Goal: Find specific page/section: Find specific page/section

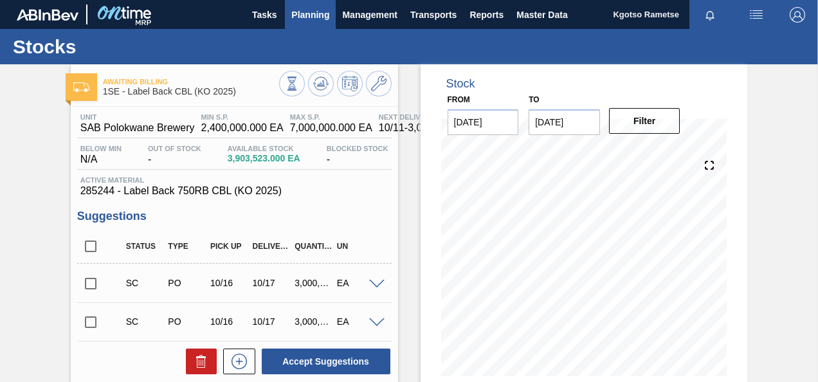
click at [312, 15] on span "Planning" at bounding box center [310, 14] width 38 height 15
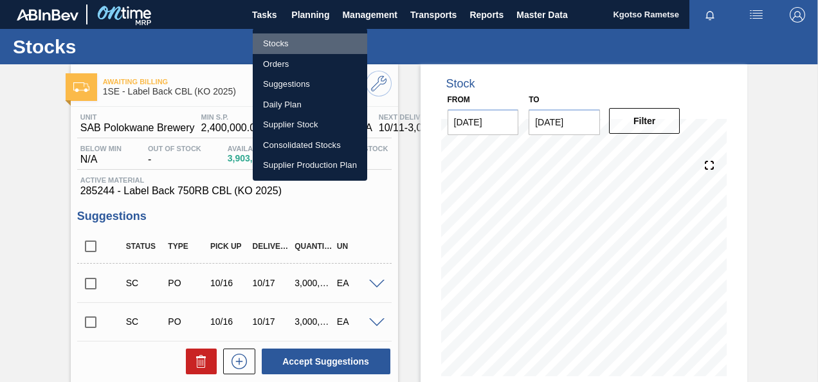
click at [305, 35] on li "Stocks" at bounding box center [310, 43] width 115 height 21
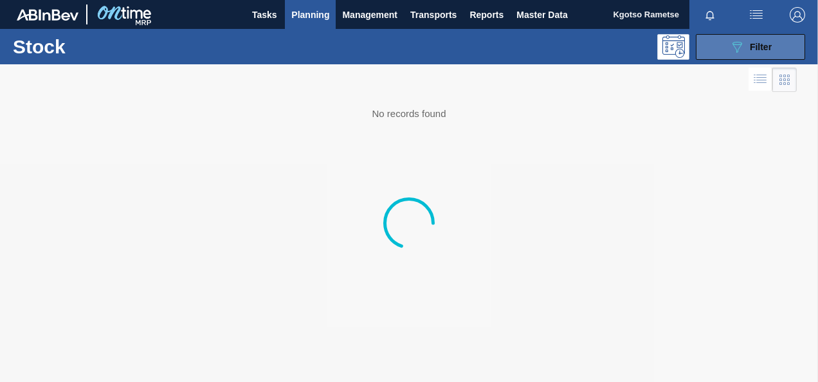
click at [569, 50] on span "Filter" at bounding box center [761, 47] width 22 height 10
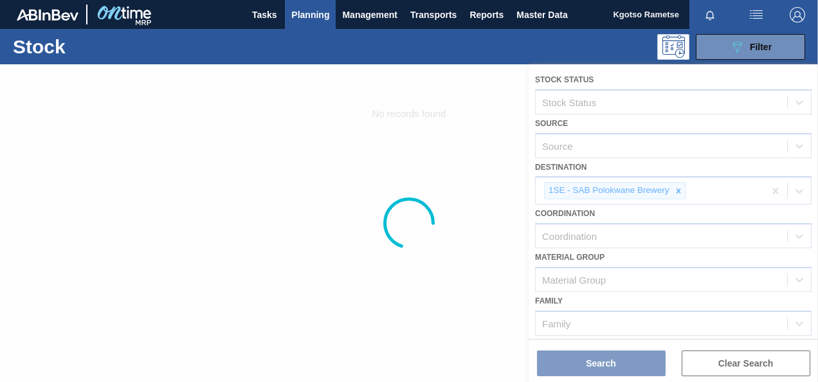
click at [569, 192] on div at bounding box center [409, 223] width 818 height 318
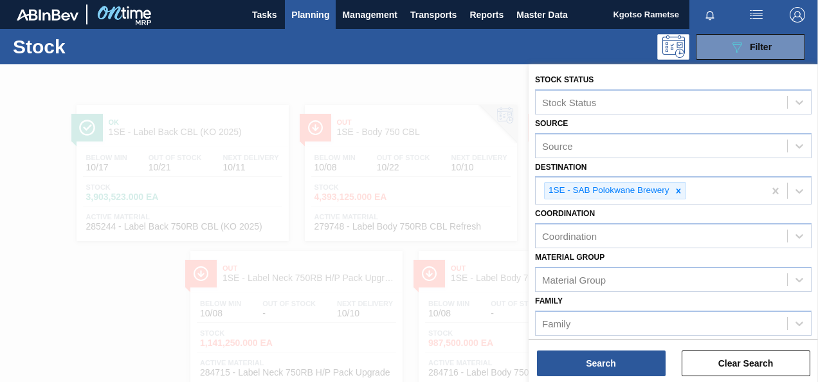
click at [569, 190] on icon at bounding box center [678, 191] width 9 height 9
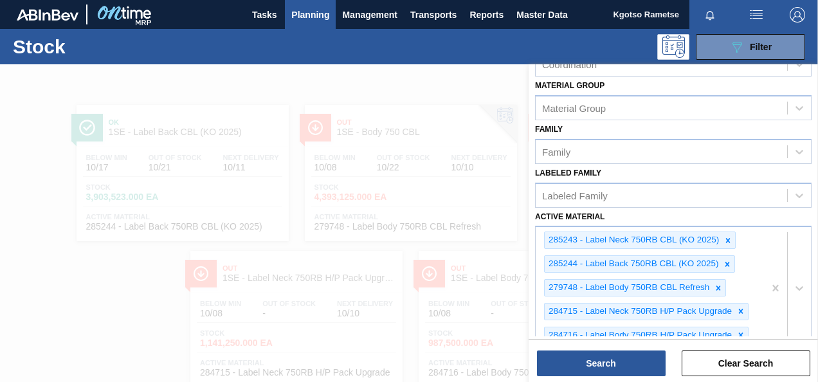
scroll to position [322, 0]
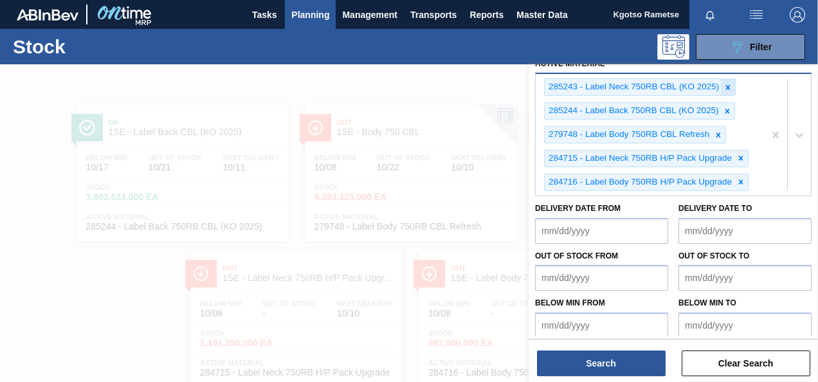
click at [569, 86] on icon at bounding box center [728, 87] width 5 height 5
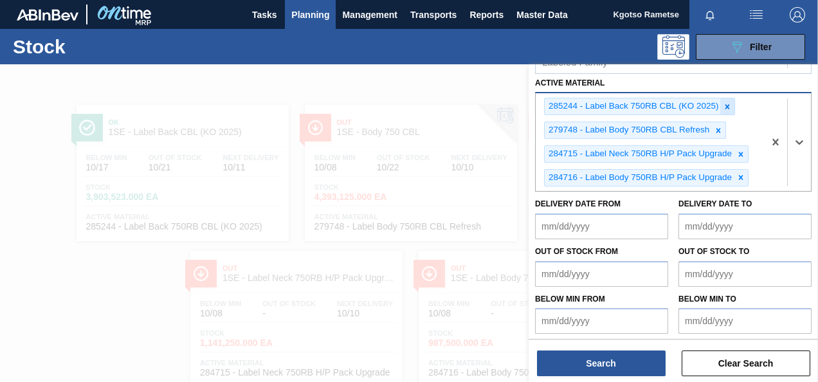
click at [569, 107] on icon at bounding box center [727, 106] width 9 height 9
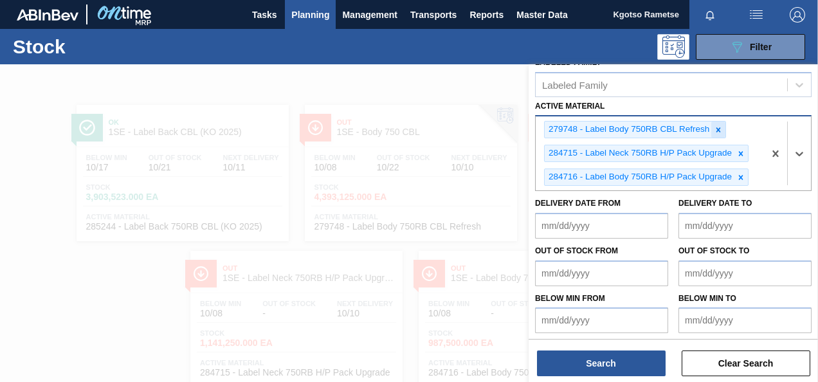
click at [569, 126] on icon at bounding box center [718, 129] width 9 height 9
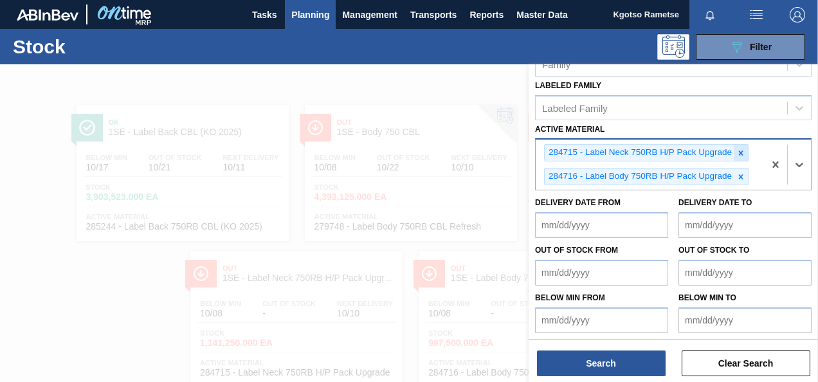
click at [569, 158] on div at bounding box center [741, 153] width 14 height 16
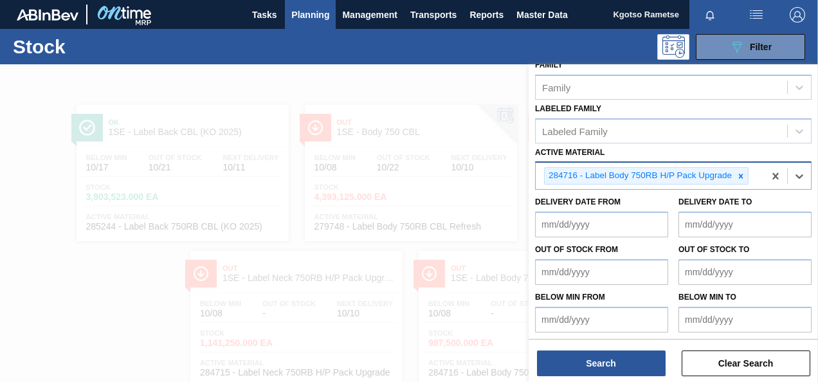
click at [569, 172] on icon at bounding box center [741, 176] width 9 height 9
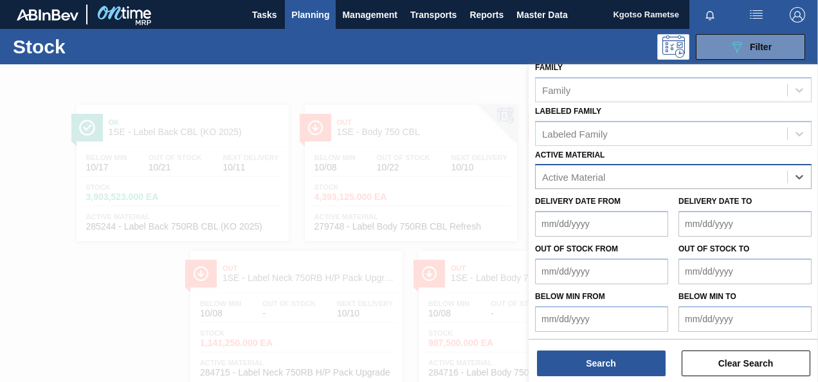
paste Material "279742"
type Material "279742"
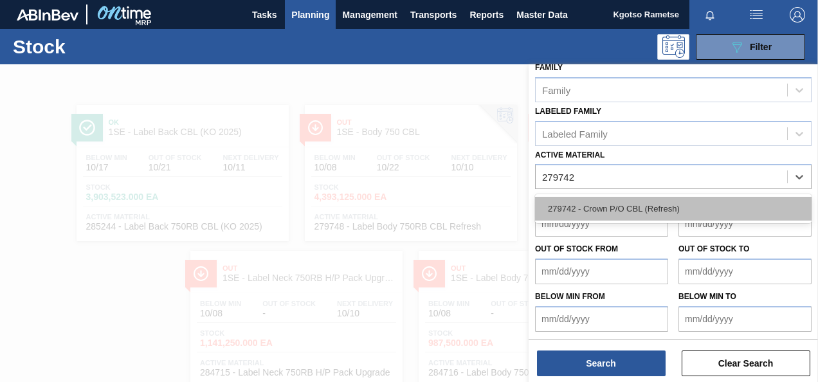
click at [569, 207] on div "279742 - Crown P/O CBL (Refresh)" at bounding box center [673, 209] width 277 height 24
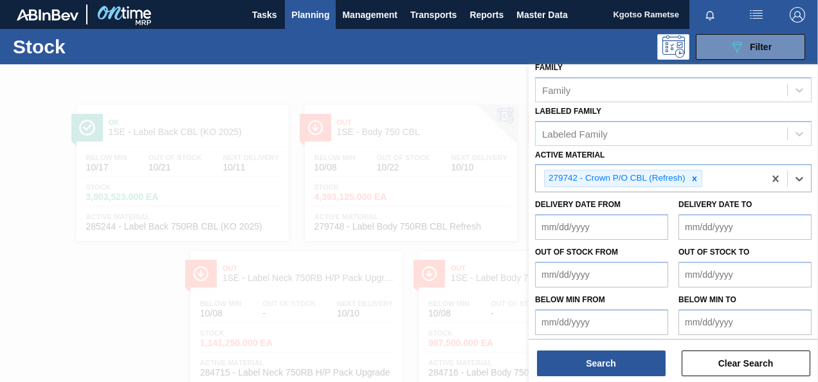
scroll to position [233, 0]
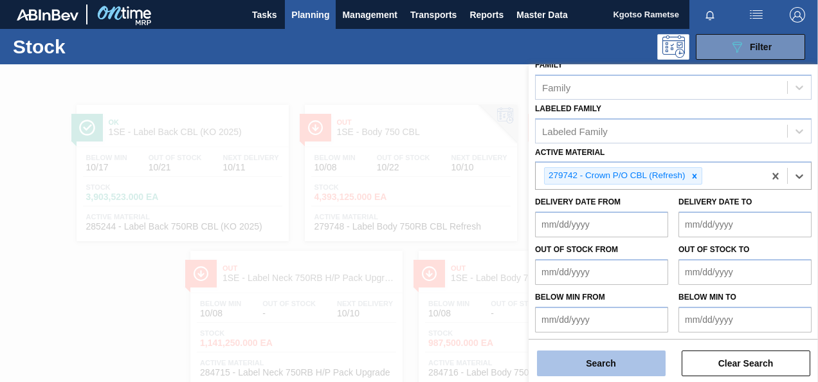
click at [569, 364] on button "Search" at bounding box center [601, 364] width 129 height 26
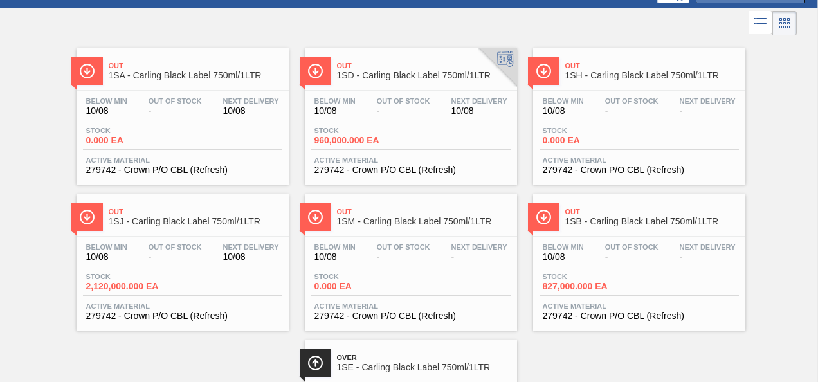
scroll to position [0, 0]
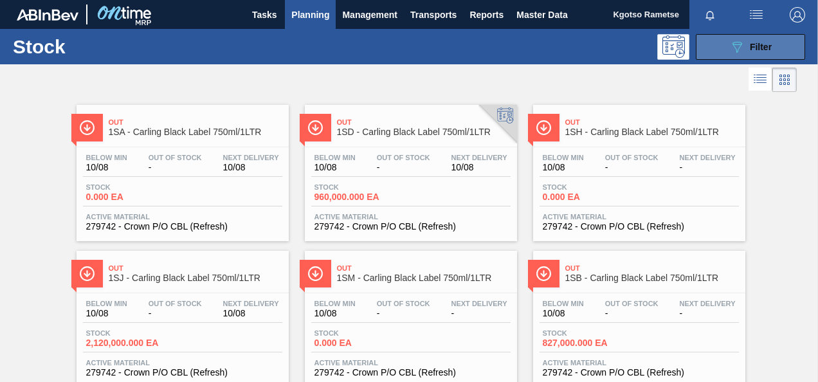
click at [569, 45] on span "Filter" at bounding box center [761, 47] width 22 height 10
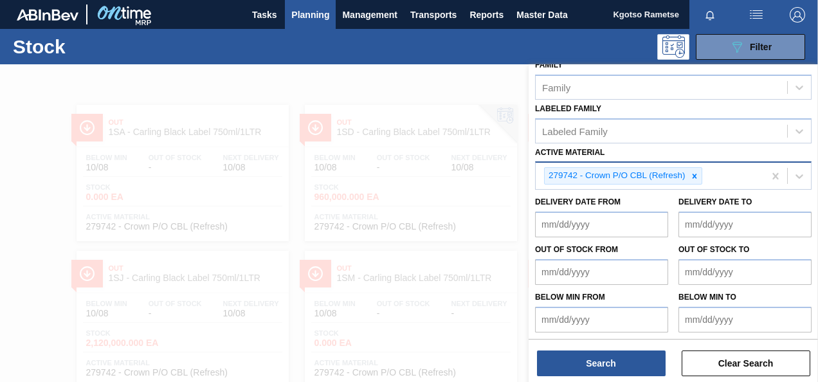
drag, startPoint x: 698, startPoint y: 171, endPoint x: 690, endPoint y: 171, distance: 8.4
click at [569, 172] on icon at bounding box center [694, 176] width 9 height 9
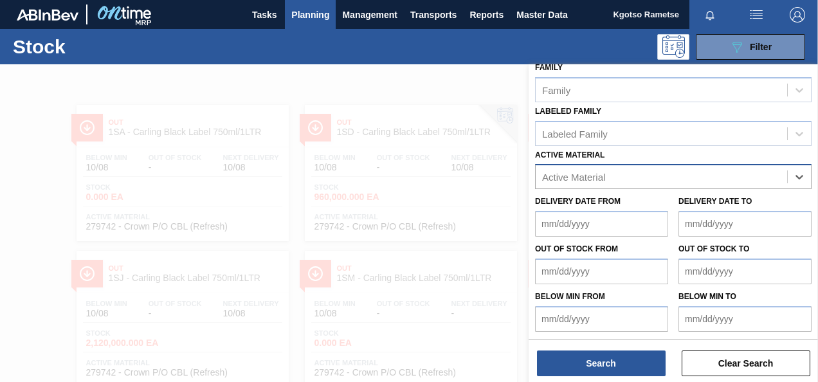
paste Material "284616"
type Material "284616"
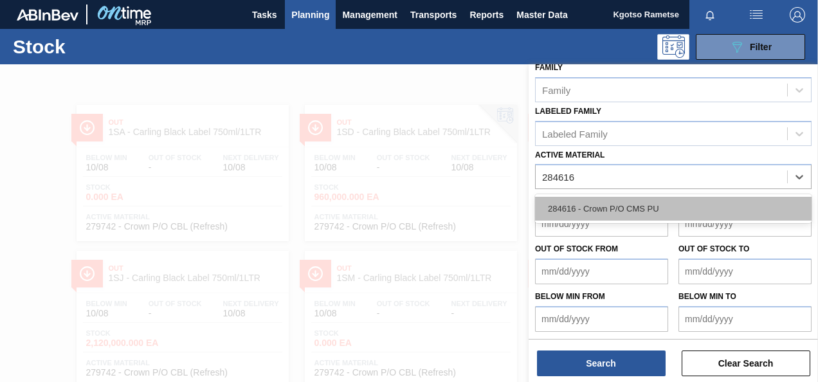
click at [569, 210] on div "284616 - Crown P/O CMS PU" at bounding box center [673, 209] width 277 height 24
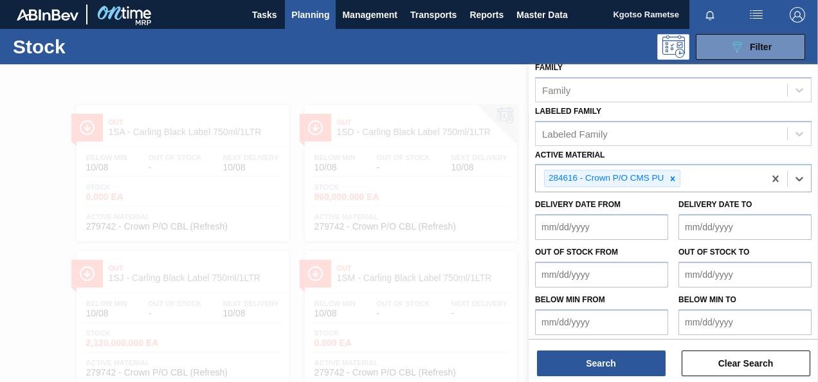
scroll to position [233, 0]
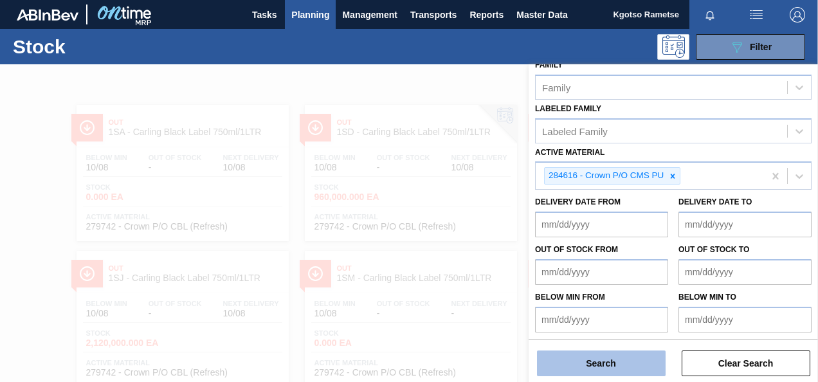
click at [569, 362] on button "Search" at bounding box center [601, 364] width 129 height 26
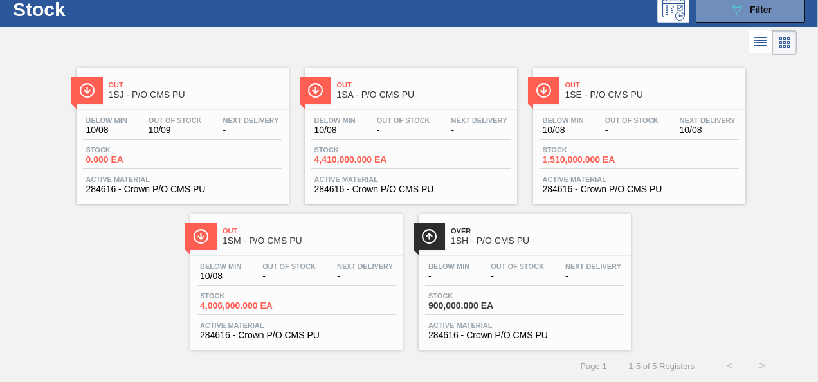
scroll to position [0, 0]
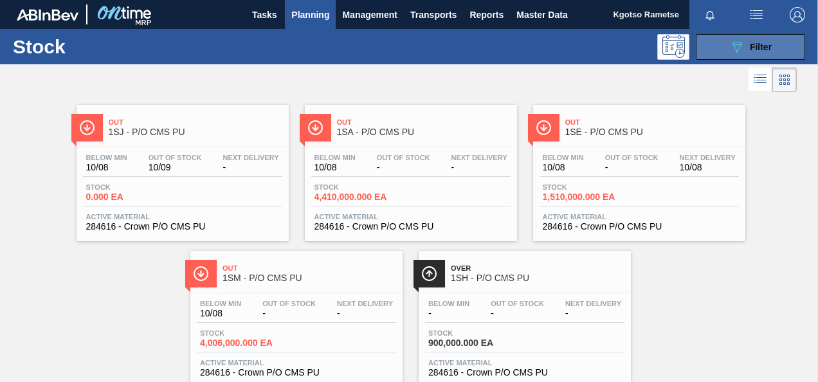
click at [569, 38] on button "089F7B8B-B2A5-4AFE-B5C0-19BA573D28AC Filter" at bounding box center [750, 47] width 109 height 26
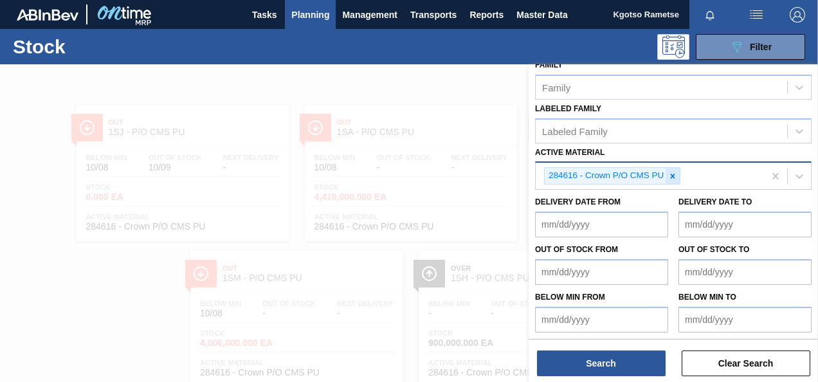
click at [569, 174] on icon at bounding box center [673, 176] width 9 height 9
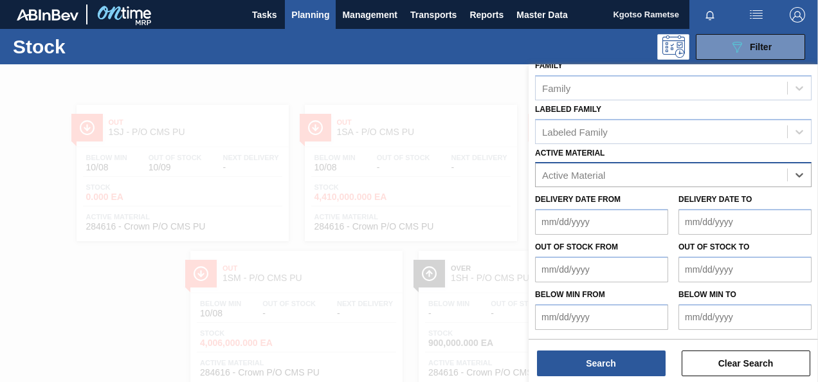
scroll to position [230, 0]
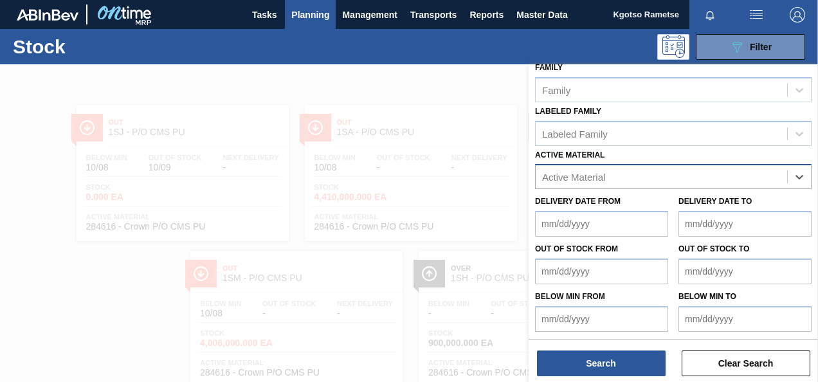
paste Material "285152"
type Material "285152"
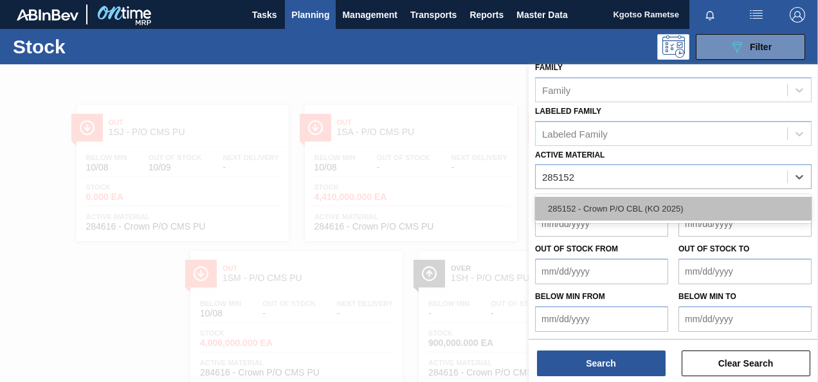
click at [569, 201] on div "285152 - Crown P/O CBL (KO 2025)" at bounding box center [673, 209] width 277 height 24
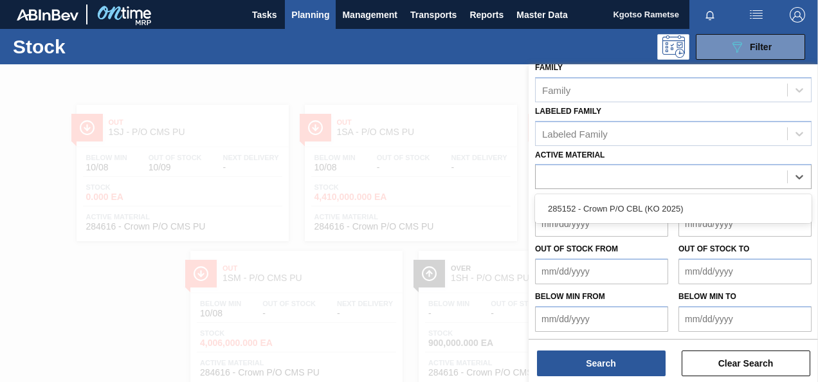
scroll to position [233, 0]
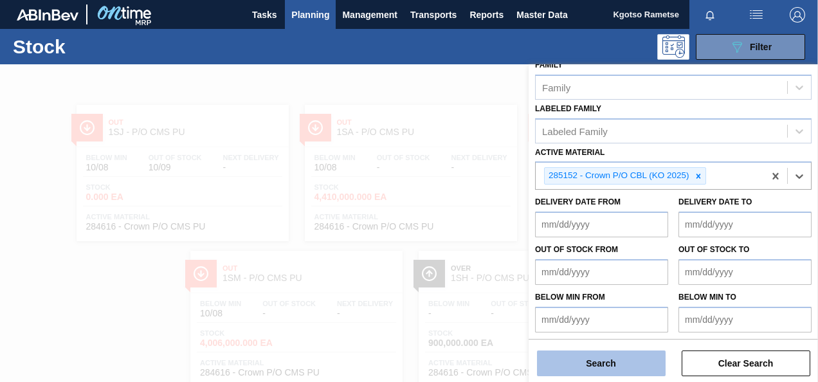
click at [569, 368] on button "Search" at bounding box center [601, 364] width 129 height 26
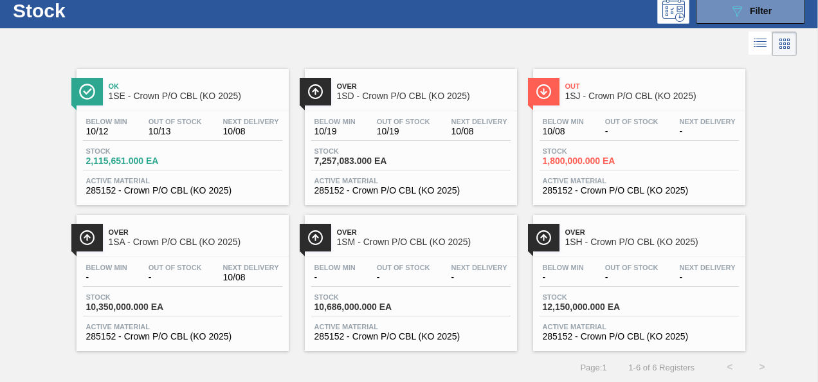
scroll to position [39, 0]
